Goal: Check status: Check status

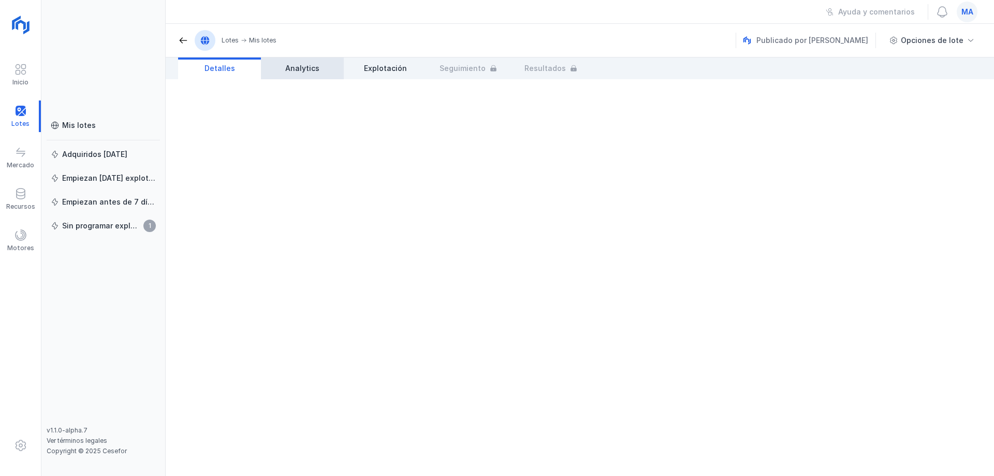
click at [290, 70] on span "Analytics" at bounding box center [302, 68] width 34 height 10
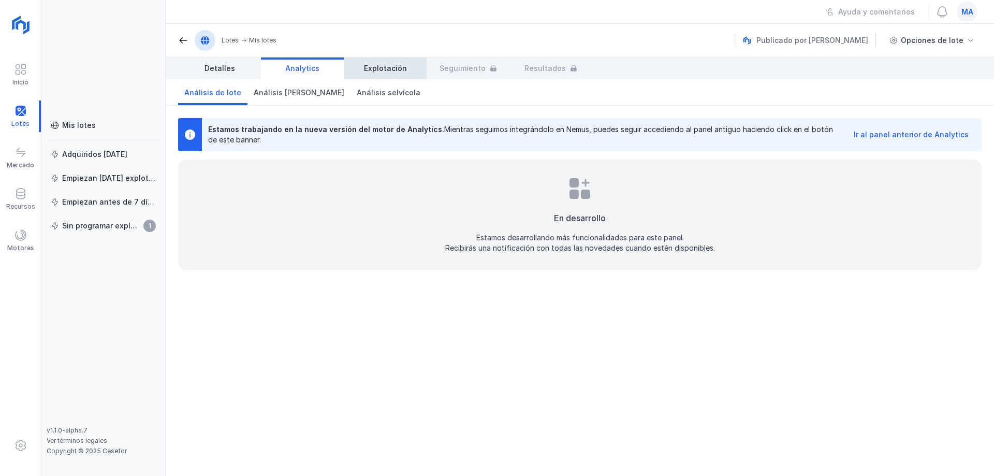
click at [372, 66] on span "Explotación" at bounding box center [385, 68] width 43 height 10
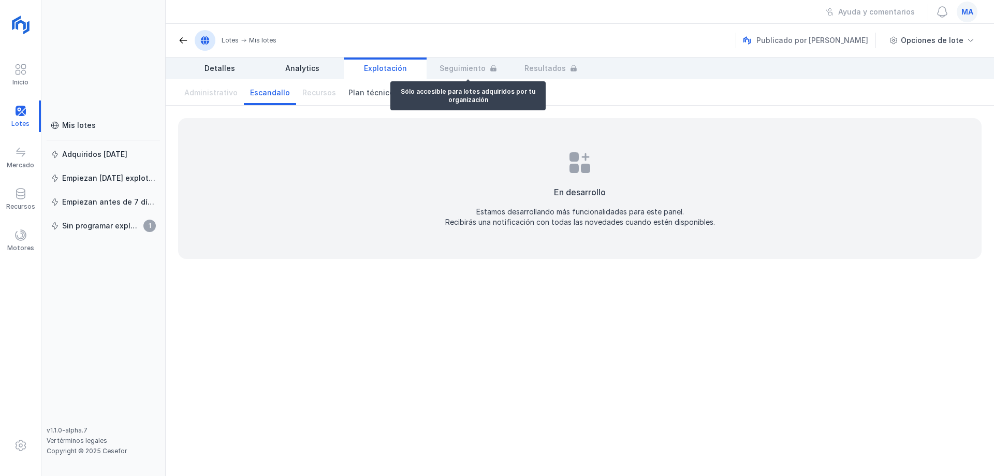
click at [462, 68] on div "Detalles Analytics Explotación Seguimiento Resultados" at bounding box center [385, 68] width 414 height 22
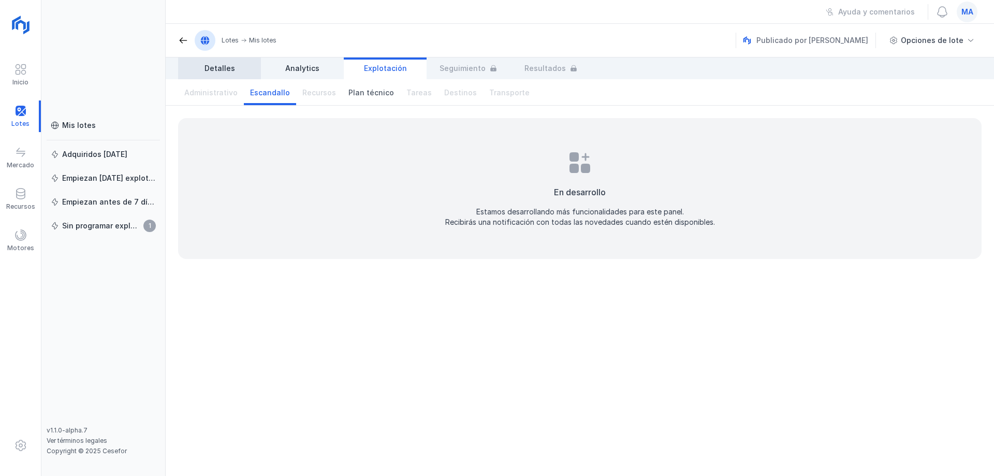
click at [217, 71] on span "Detalles" at bounding box center [219, 68] width 31 height 10
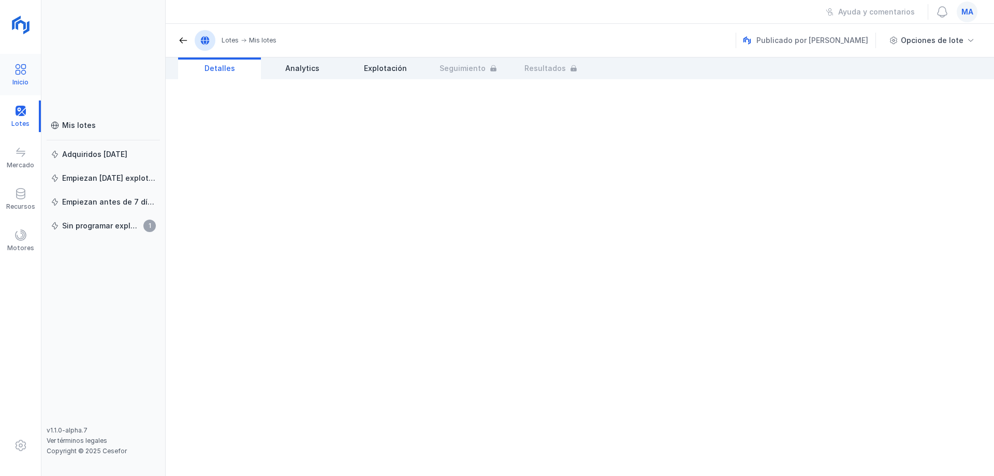
click at [14, 72] on span at bounding box center [20, 69] width 12 height 12
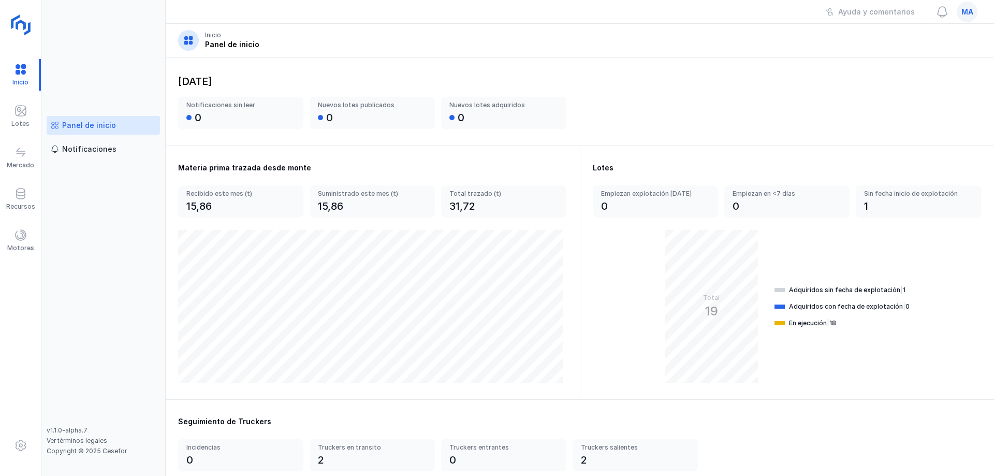
click at [20, 21] on img at bounding box center [22, 26] width 26 height 26
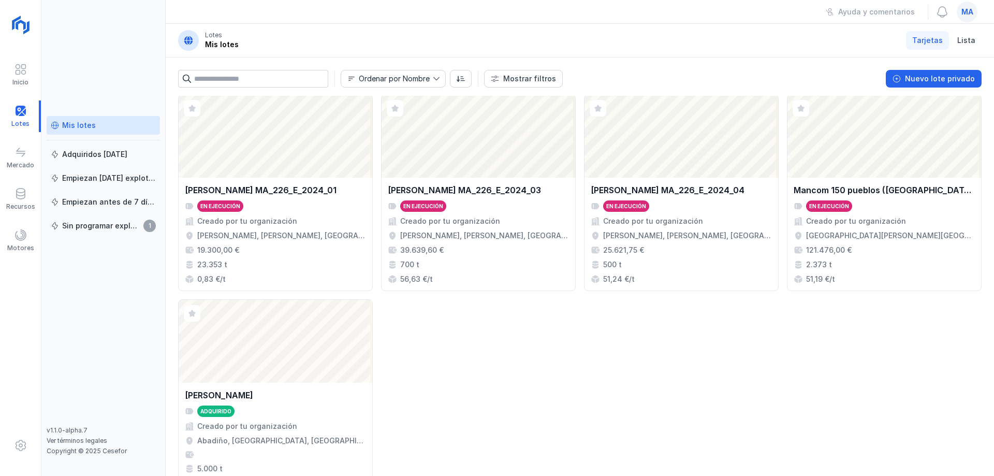
scroll to position [207, 0]
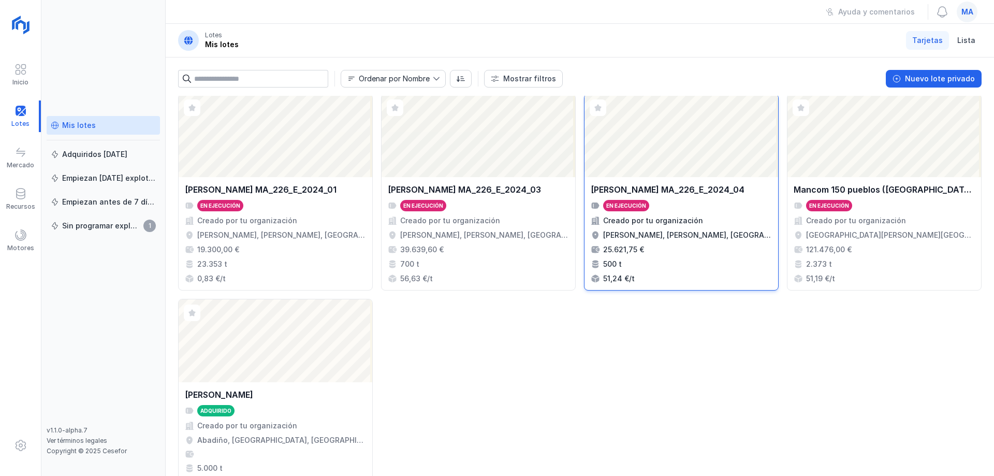
click at [668, 141] on div "Abrir lote" at bounding box center [681, 135] width 194 height 83
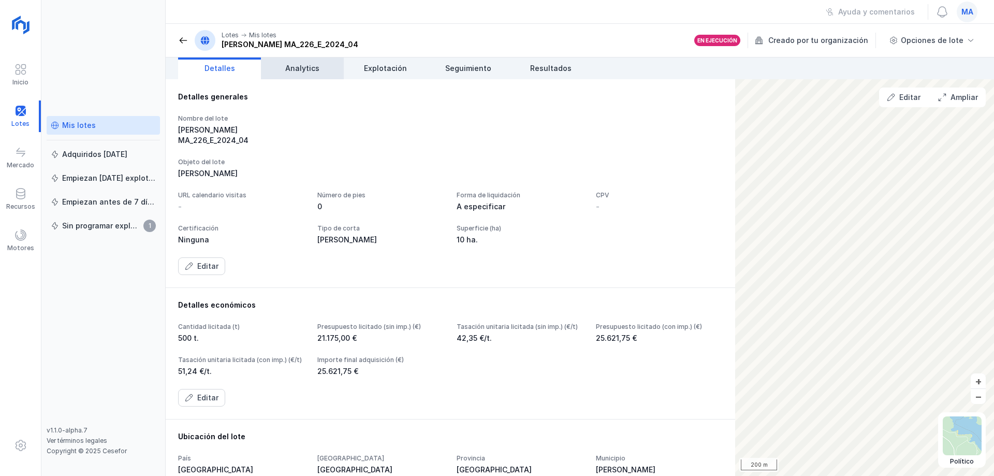
click at [303, 71] on span "Analytics" at bounding box center [302, 68] width 34 height 10
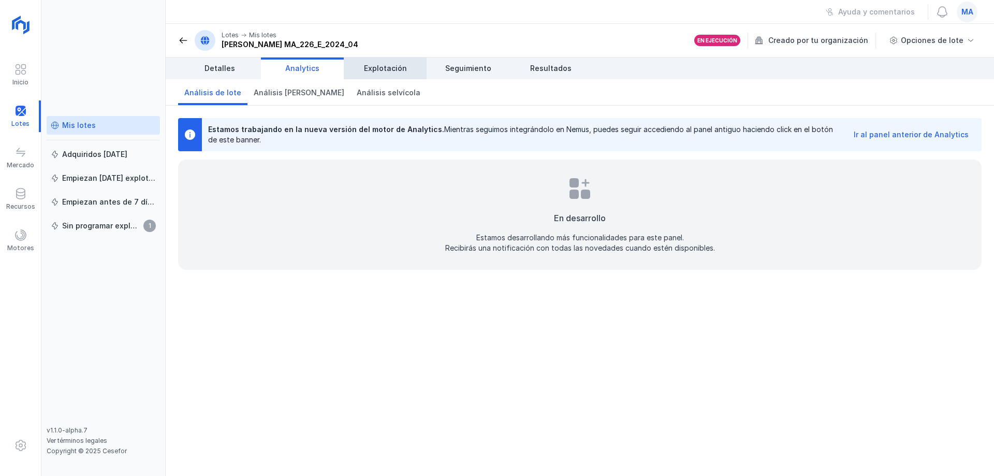
click at [389, 71] on span "Explotación" at bounding box center [385, 68] width 43 height 10
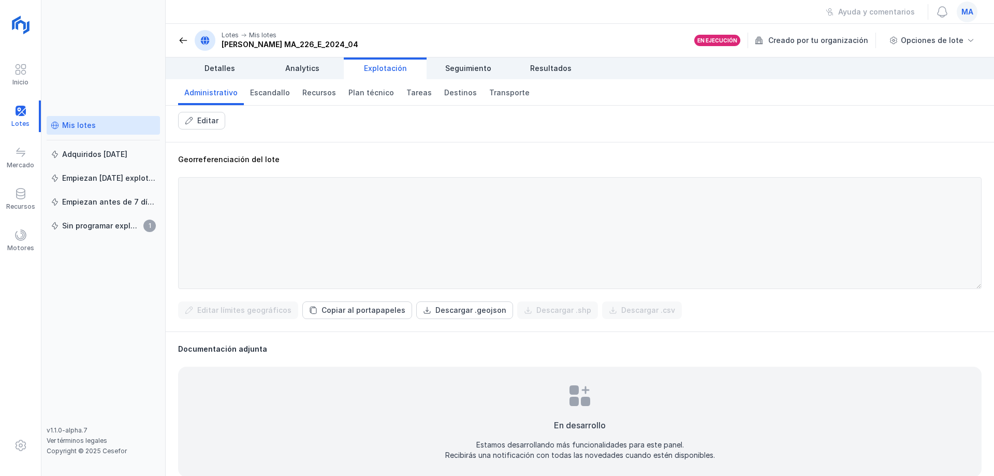
scroll to position [272, 0]
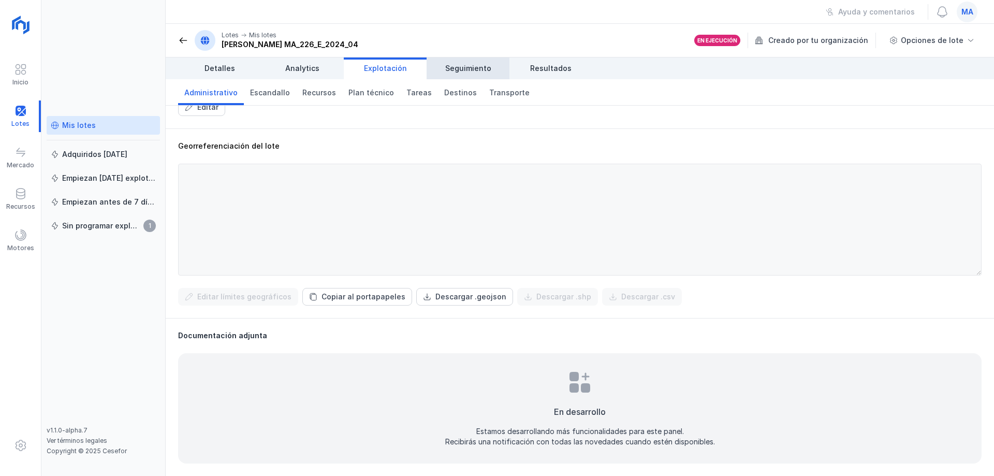
click at [460, 66] on span "Seguimiento" at bounding box center [468, 68] width 46 height 10
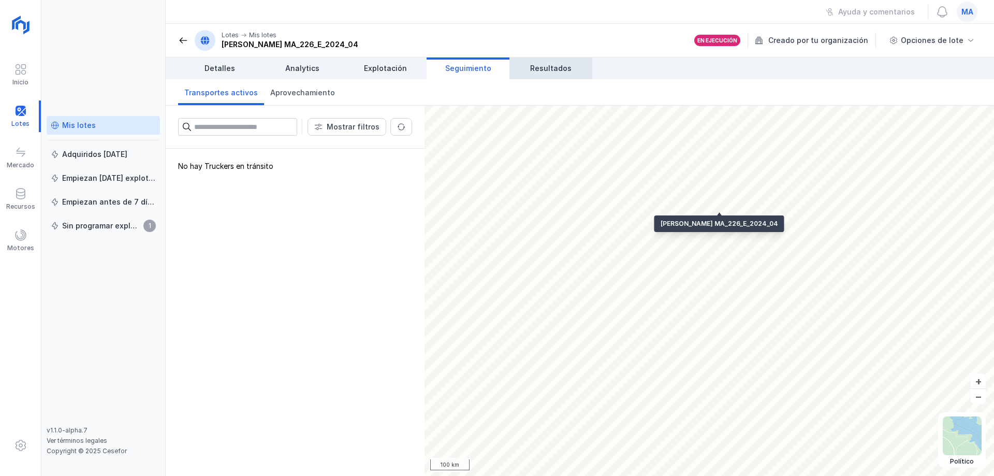
click at [545, 67] on span "Resultados" at bounding box center [550, 68] width 41 height 10
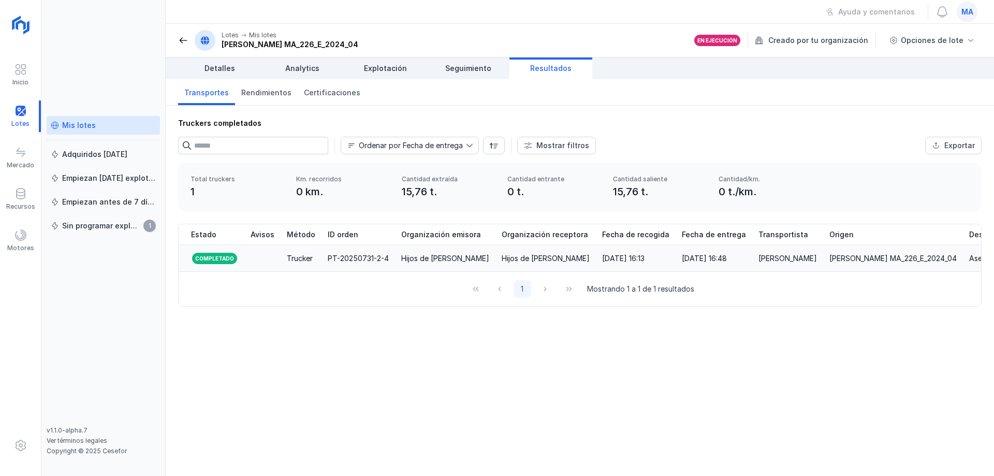
click at [559, 258] on div "Hijos de [PERSON_NAME]" at bounding box center [546, 258] width 88 height 10
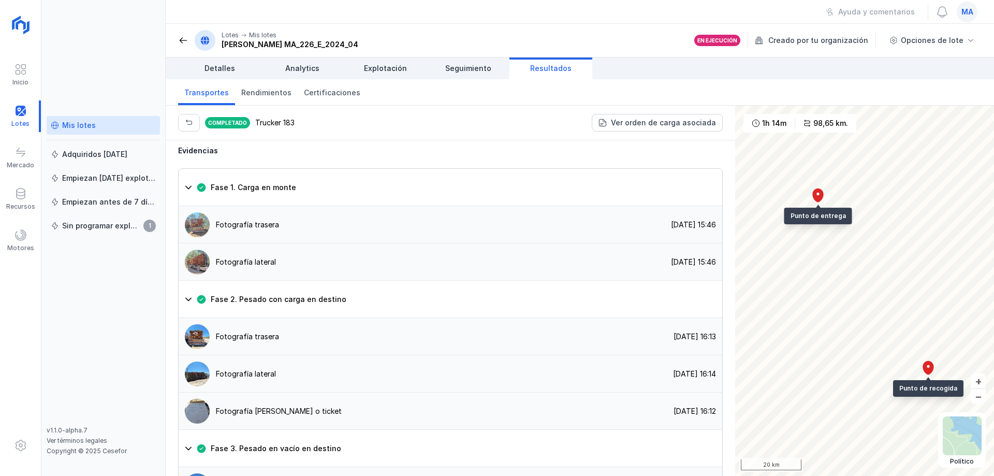
scroll to position [776, 0]
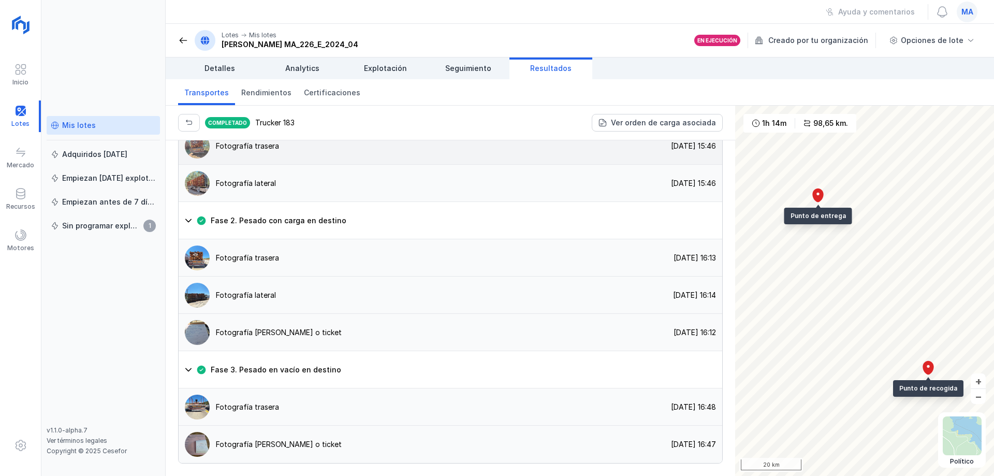
click at [222, 151] on div "Fotografía trasera" at bounding box center [247, 146] width 63 height 10
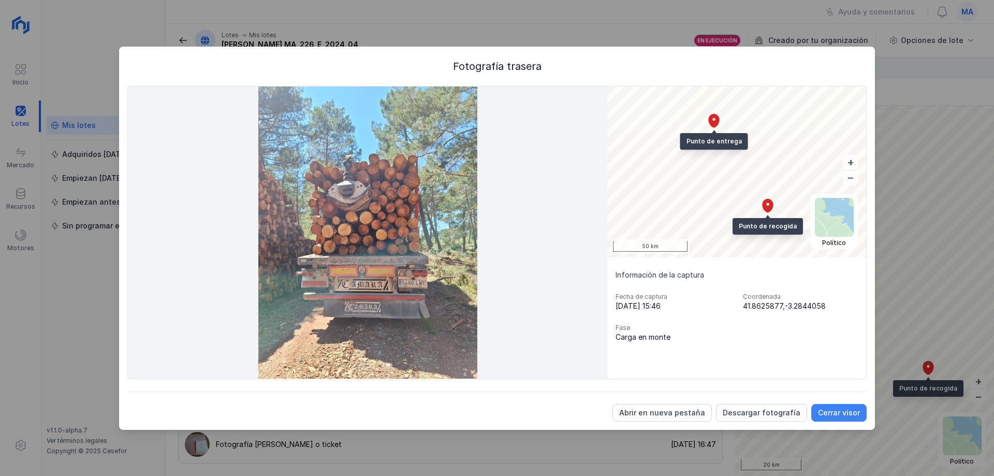
click at [841, 414] on div "Cerrar visor" at bounding box center [839, 412] width 42 height 10
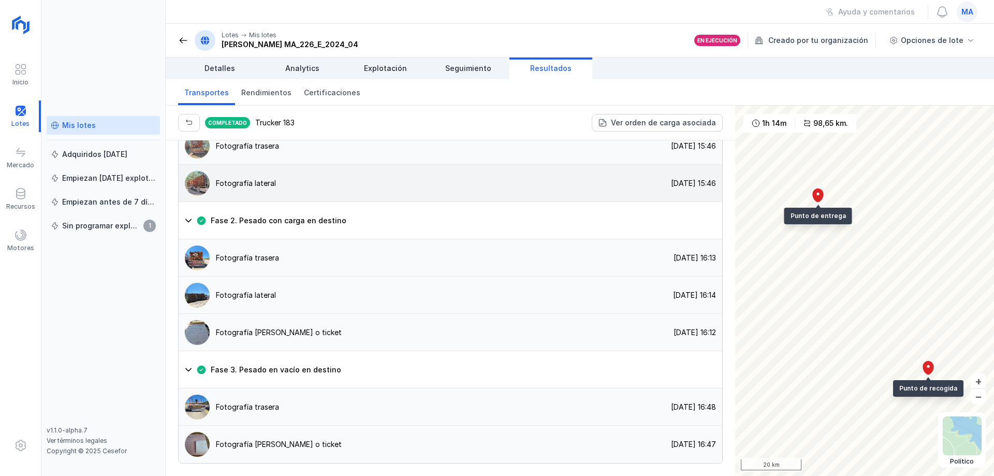
click at [232, 188] on div "Fotografía lateral" at bounding box center [246, 183] width 60 height 10
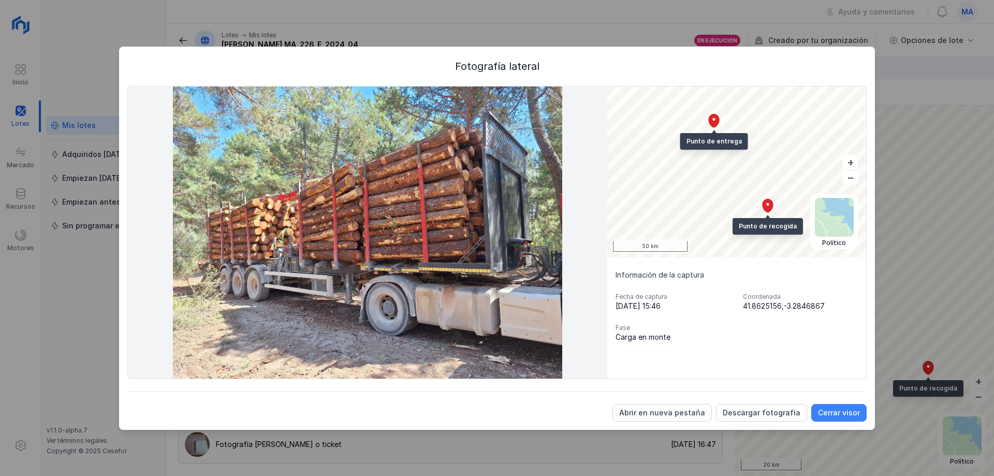
click at [842, 411] on div "Cerrar visor" at bounding box center [839, 412] width 42 height 10
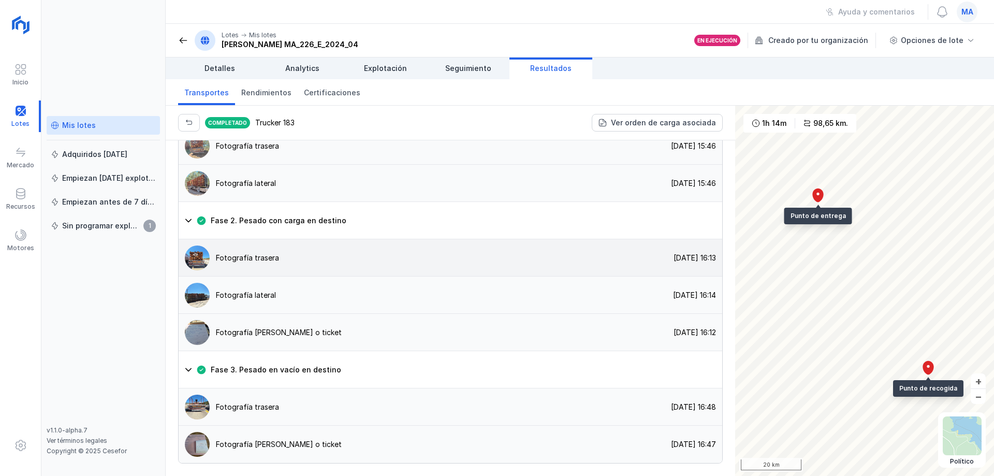
click at [239, 263] on div "Fotografía trasera" at bounding box center [247, 258] width 63 height 10
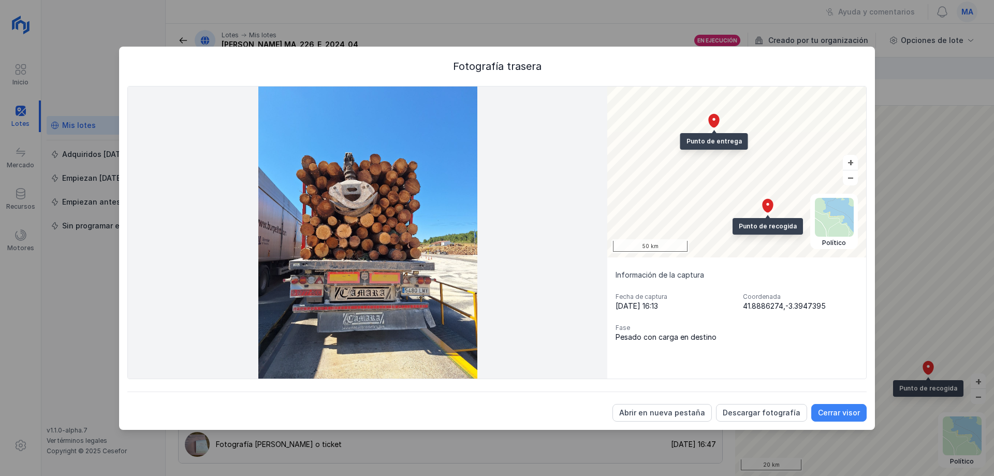
click at [834, 417] on div "Cerrar visor" at bounding box center [839, 412] width 42 height 10
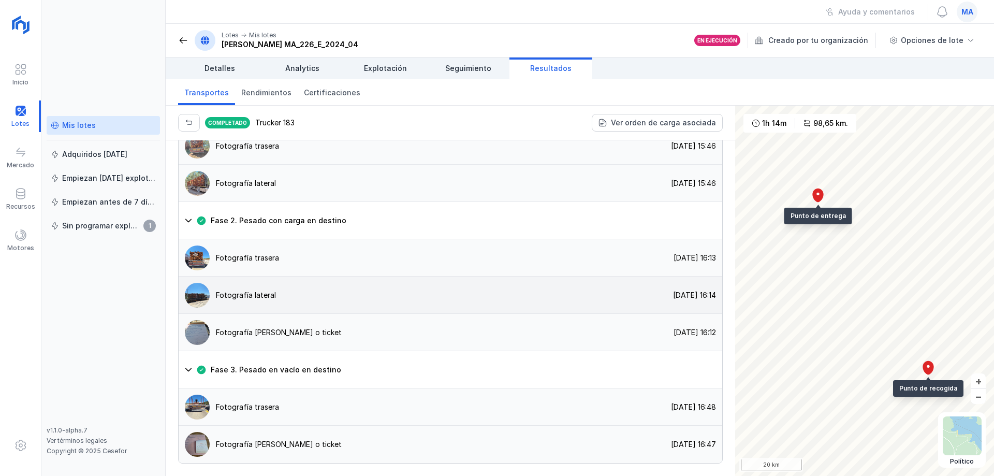
click at [261, 300] on div "Fotografía lateral" at bounding box center [246, 295] width 60 height 10
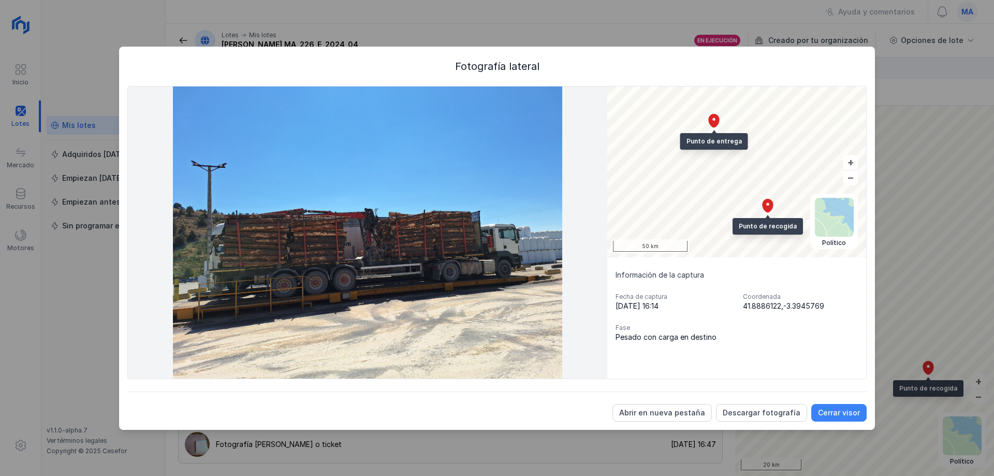
click at [839, 414] on div "Cerrar visor" at bounding box center [839, 412] width 42 height 10
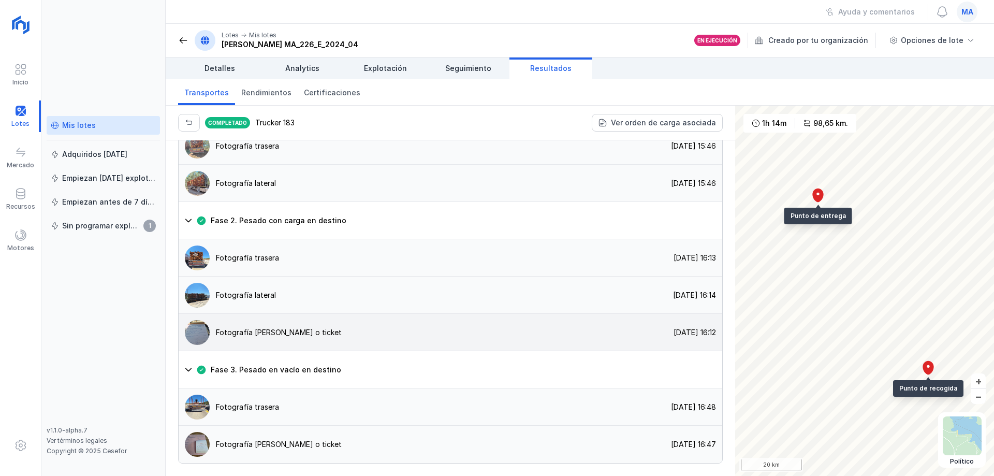
click at [261, 337] on div "Fotografía [PERSON_NAME] o ticket" at bounding box center [279, 332] width 126 height 10
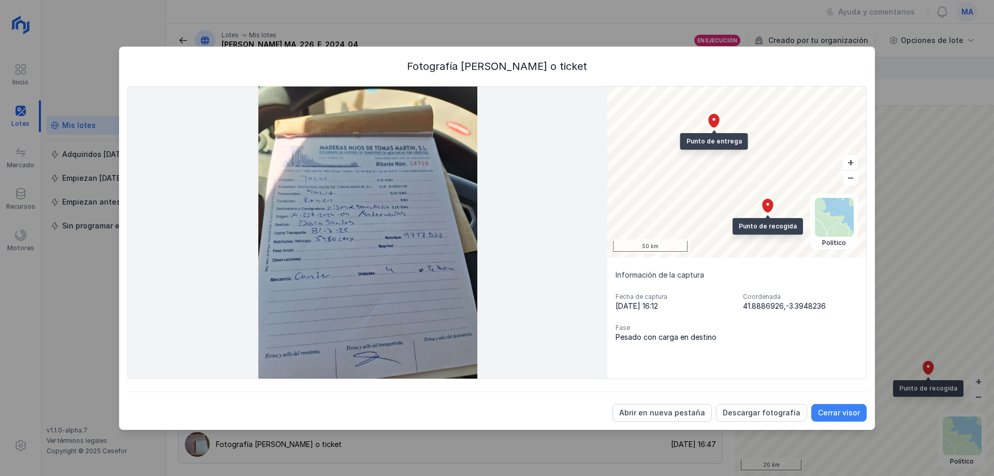
click at [836, 414] on div "Cerrar visor" at bounding box center [839, 412] width 42 height 10
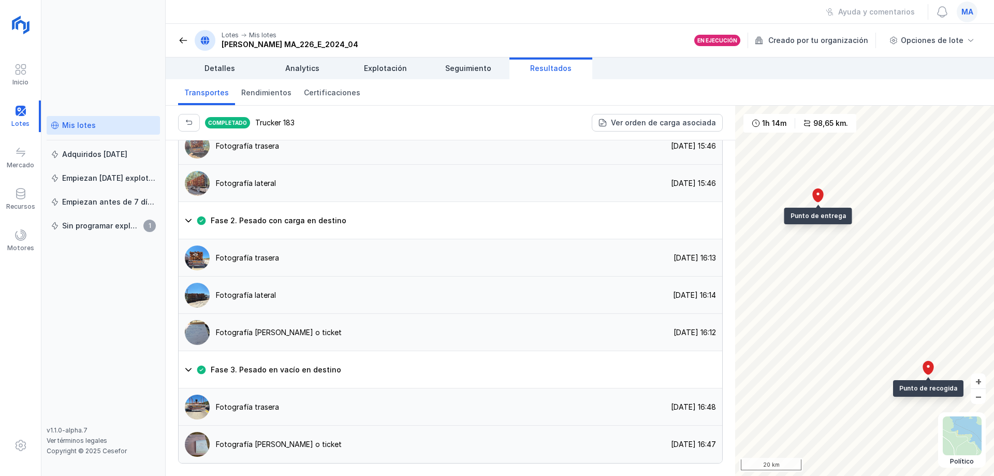
scroll to position [830, 0]
click at [267, 406] on div "Fotografía trasera" at bounding box center [247, 407] width 63 height 10
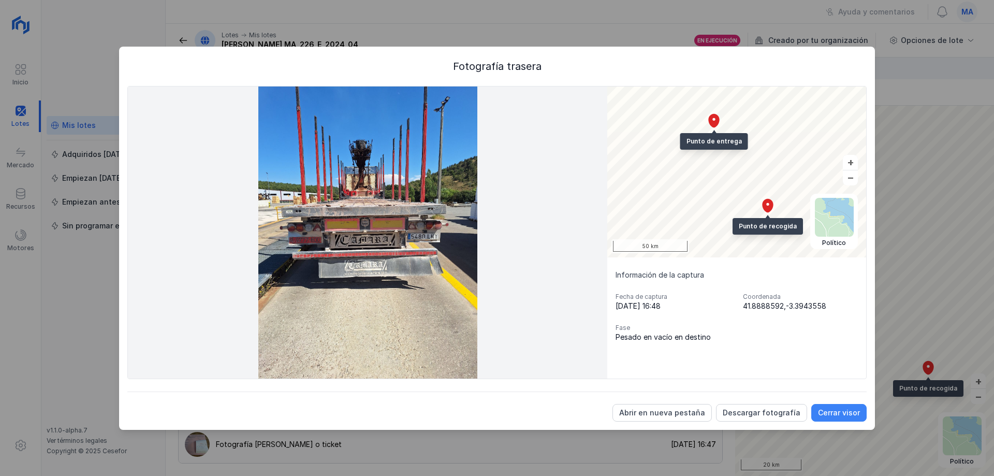
click at [843, 414] on div "Cerrar visor" at bounding box center [839, 412] width 42 height 10
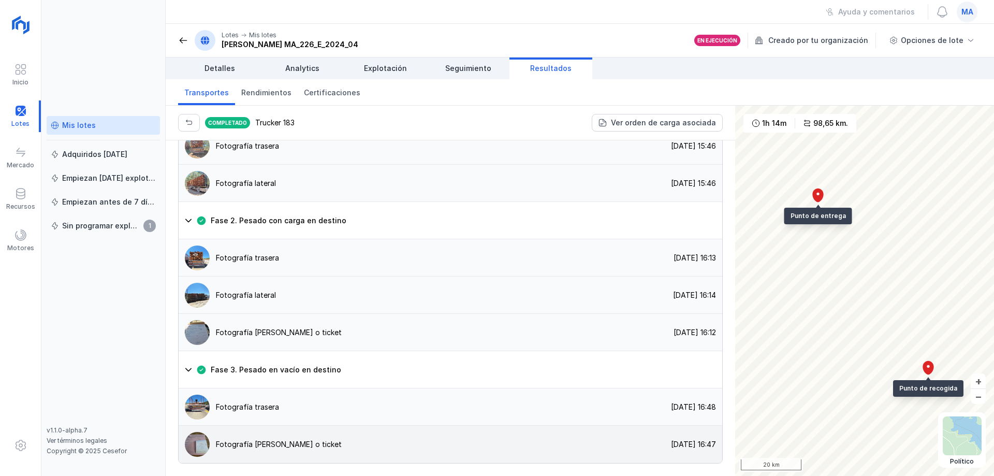
click at [277, 443] on div "Fotografía [PERSON_NAME] o ticket" at bounding box center [279, 444] width 126 height 10
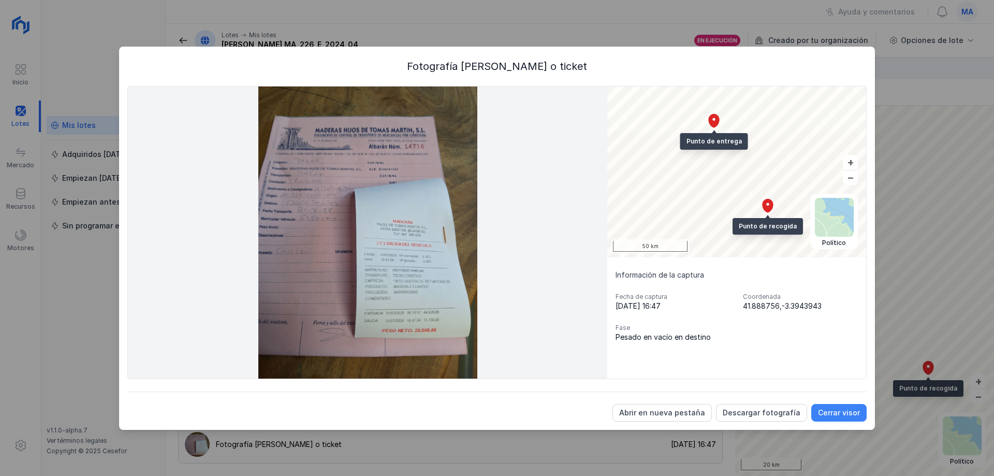
click at [847, 413] on div "Cerrar visor" at bounding box center [839, 412] width 42 height 10
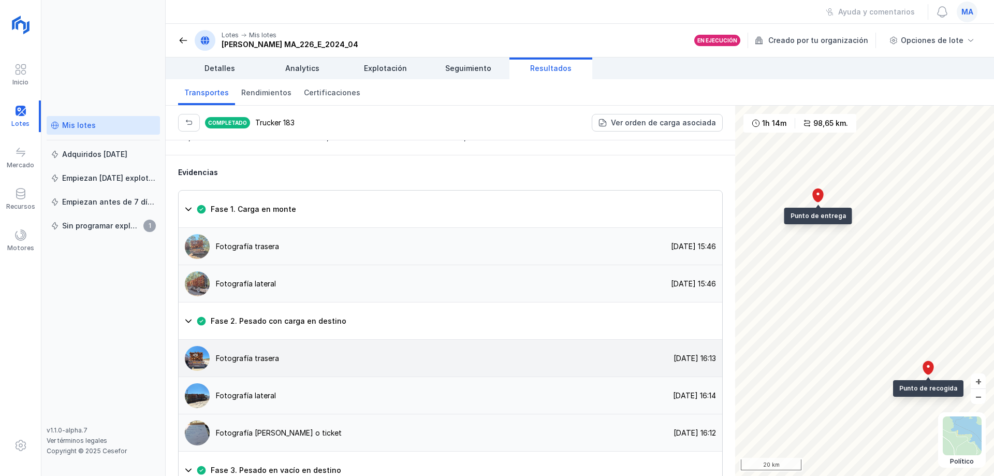
scroll to position [675, 0]
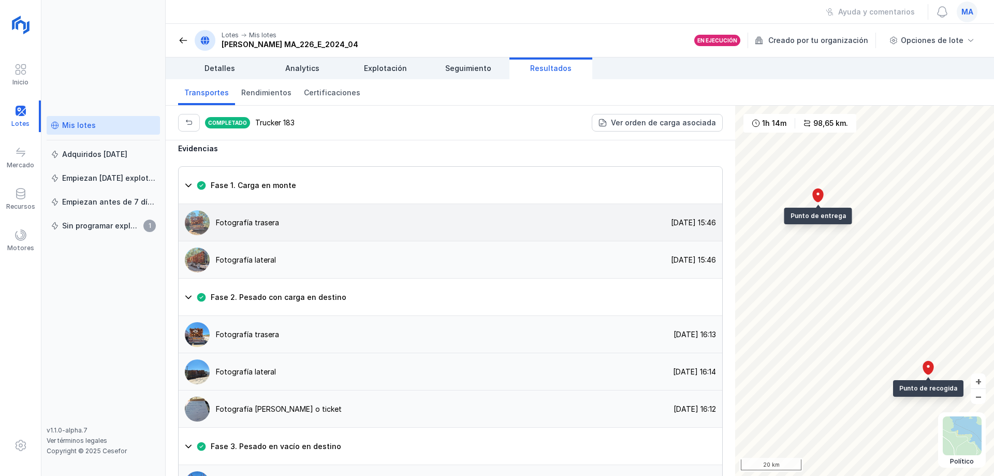
click at [271, 228] on div "Fotografía trasera" at bounding box center [247, 222] width 63 height 10
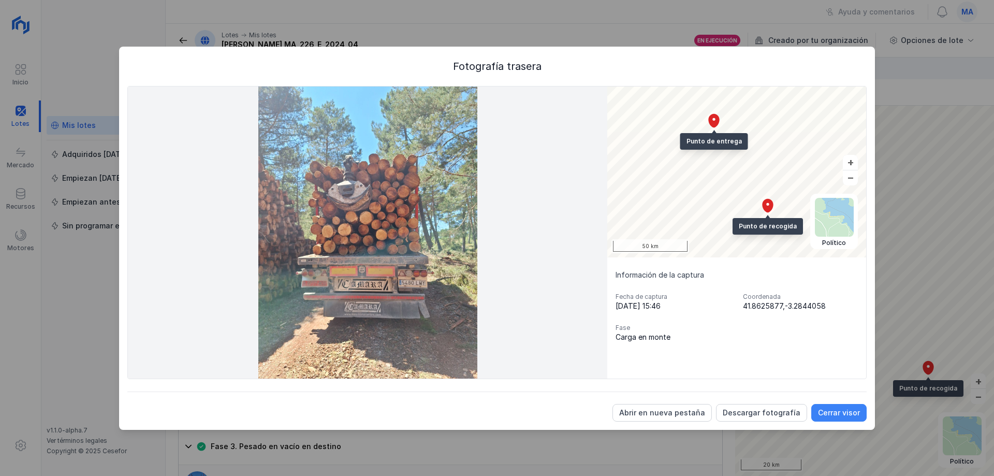
click at [828, 408] on div "Cerrar visor" at bounding box center [839, 412] width 42 height 10
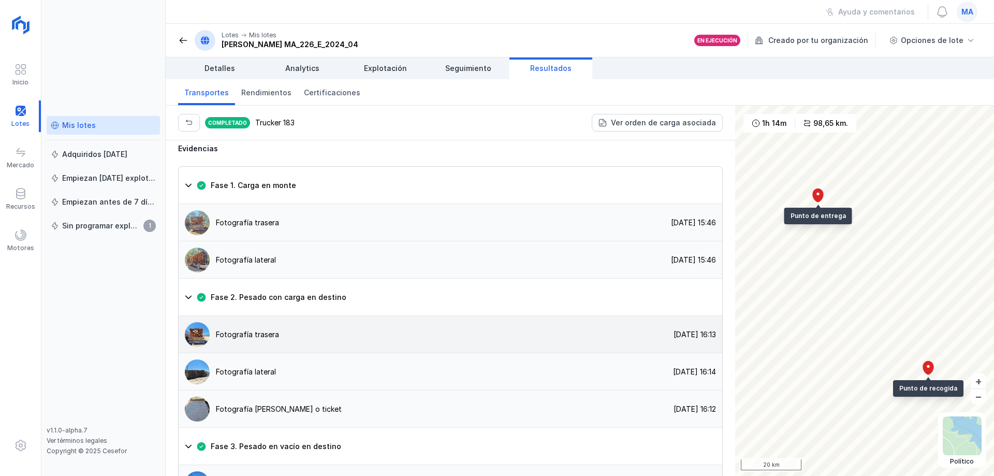
click at [272, 340] on div "Fotografía trasera" at bounding box center [247, 334] width 63 height 10
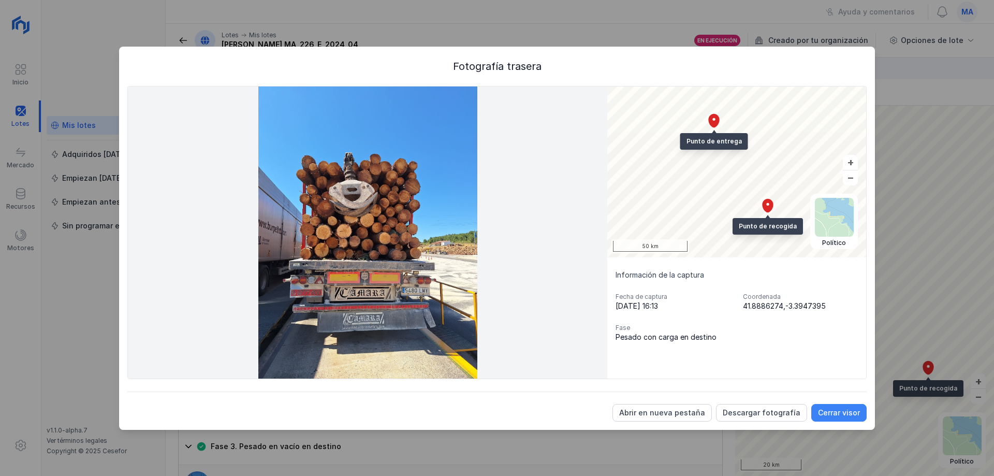
click at [842, 410] on div "Cerrar visor" at bounding box center [839, 412] width 42 height 10
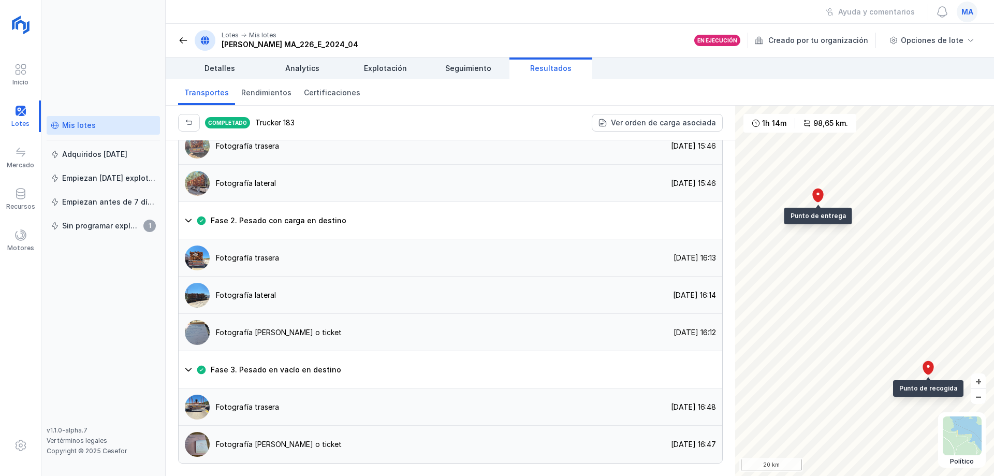
scroll to position [830, 0]
click at [237, 406] on div "Fotografía trasera" at bounding box center [247, 407] width 63 height 10
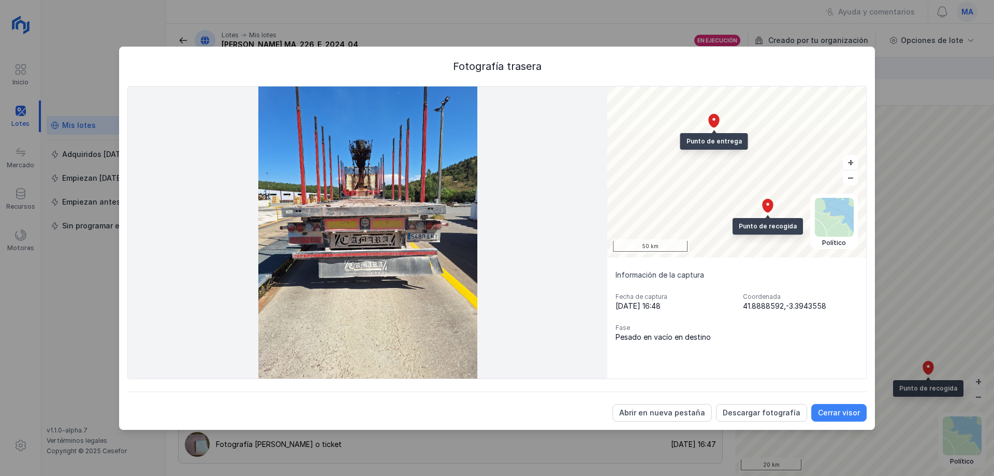
click at [834, 408] on div "Cerrar visor" at bounding box center [839, 412] width 42 height 10
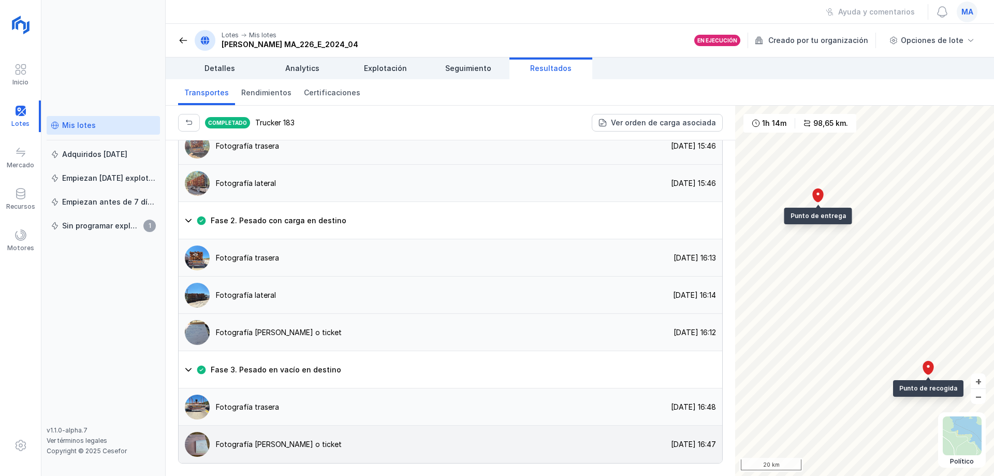
click at [264, 444] on div "Fotografía [PERSON_NAME] o ticket" at bounding box center [279, 444] width 126 height 10
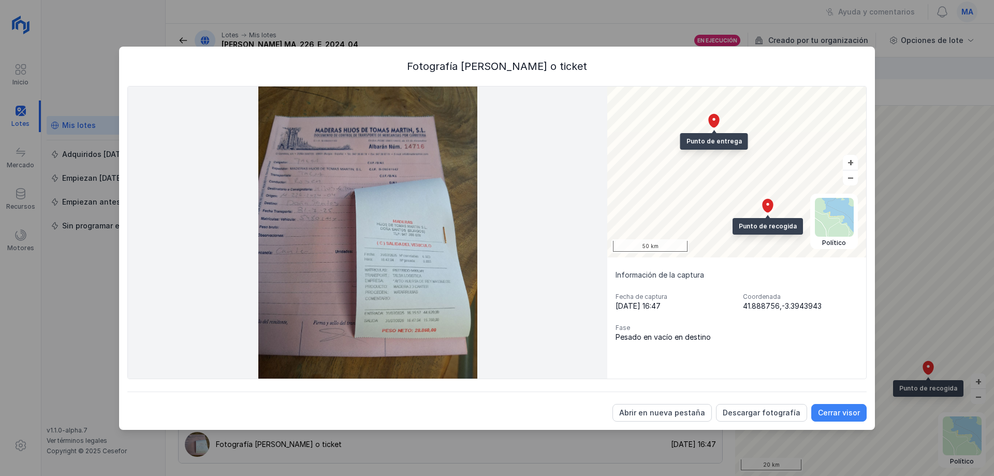
click at [836, 408] on div "Cerrar visor" at bounding box center [839, 412] width 42 height 10
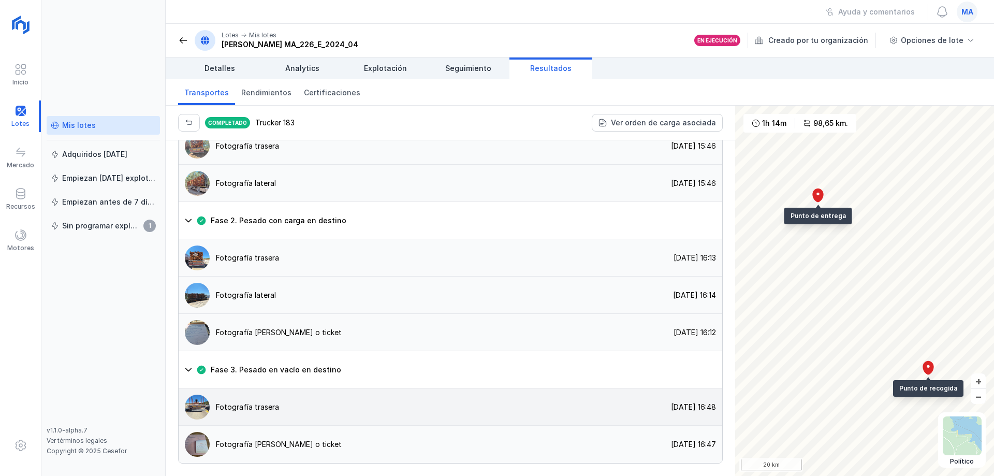
click at [251, 409] on div "Fotografía trasera" at bounding box center [247, 407] width 63 height 10
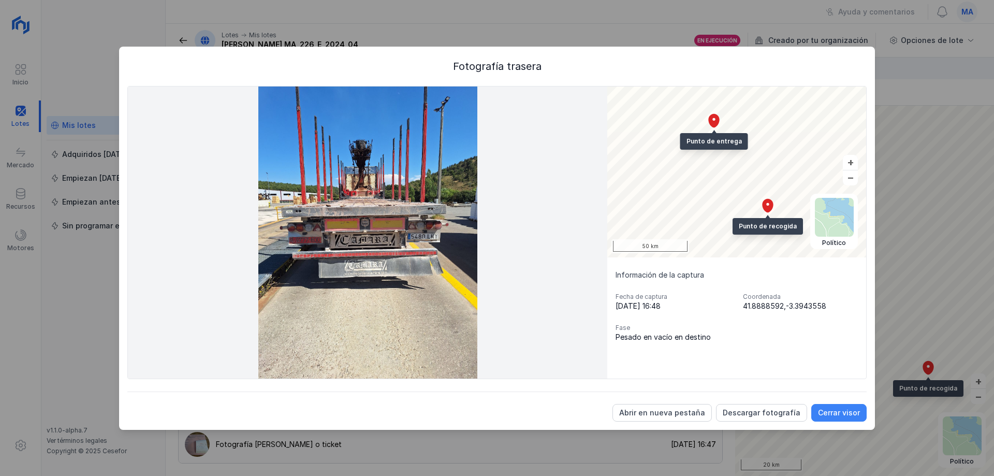
click at [843, 411] on div "Cerrar visor" at bounding box center [839, 412] width 42 height 10
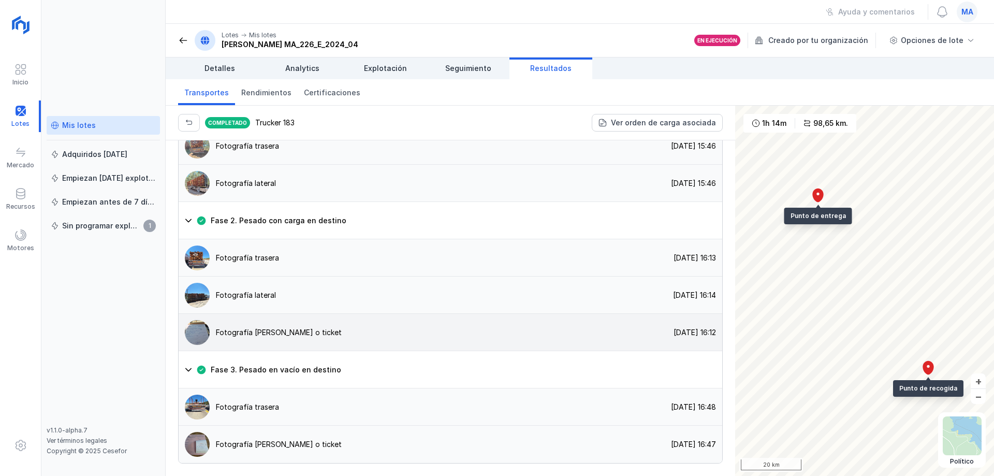
click at [243, 332] on div "Fotografía [PERSON_NAME] o ticket" at bounding box center [279, 332] width 126 height 10
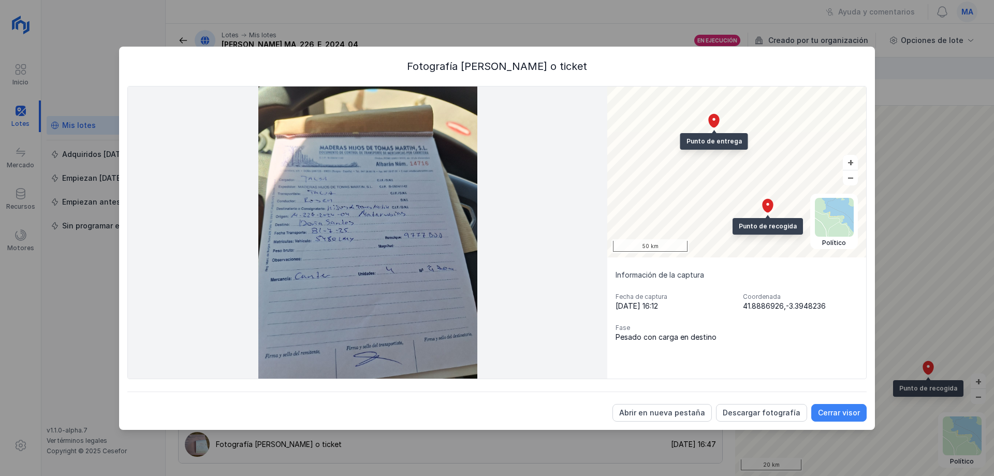
click at [841, 415] on div "Cerrar visor" at bounding box center [839, 412] width 42 height 10
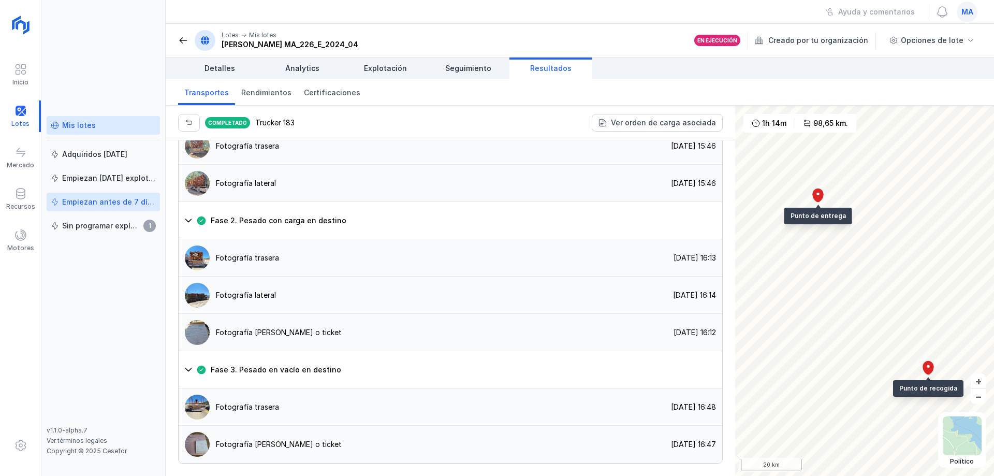
click at [111, 201] on div "Empiezan antes de 7 días" at bounding box center [109, 202] width 94 height 10
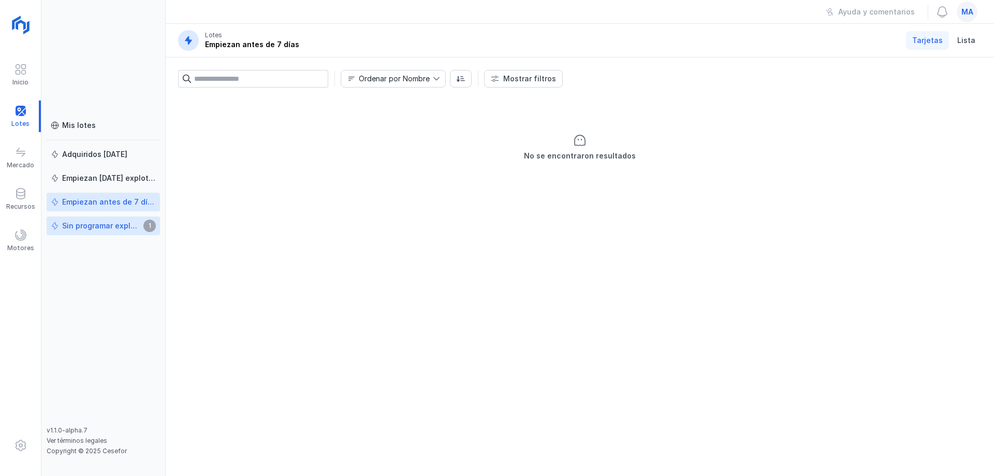
click at [94, 225] on div "Sin programar explotación" at bounding box center [101, 225] width 78 height 10
